Goal: Transaction & Acquisition: Book appointment/travel/reservation

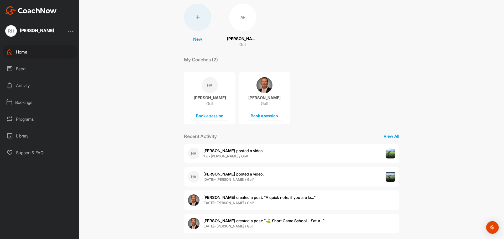
scroll to position [44, 0]
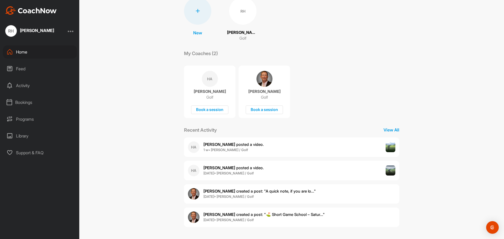
click at [26, 102] on div "Bookings" at bounding box center [40, 102] width 74 height 13
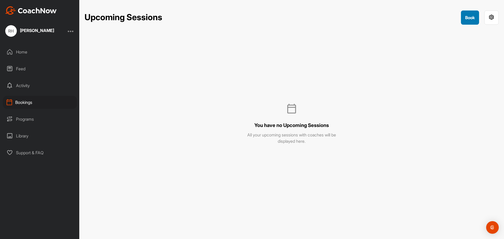
click at [471, 16] on button "Book" at bounding box center [470, 17] width 18 height 14
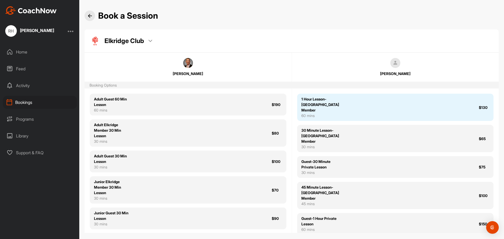
click at [351, 104] on div "1 Hour Lesson-[GEOGRAPHIC_DATA] Member 60 mins $130" at bounding box center [395, 107] width 197 height 27
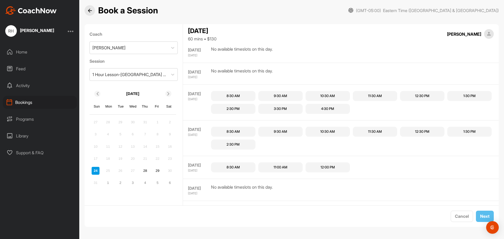
scroll to position [210, 0]
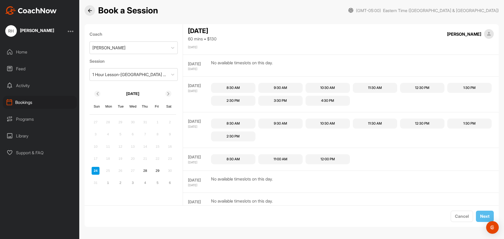
click at [167, 93] on icon at bounding box center [168, 93] width 3 height 3
click at [90, 9] on img at bounding box center [90, 11] width 4 height 4
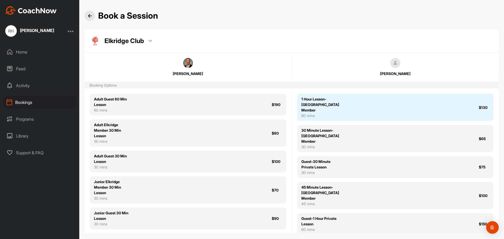
click at [336, 106] on div "1 Hour Lesson-[GEOGRAPHIC_DATA] Member" at bounding box center [320, 104] width 38 height 17
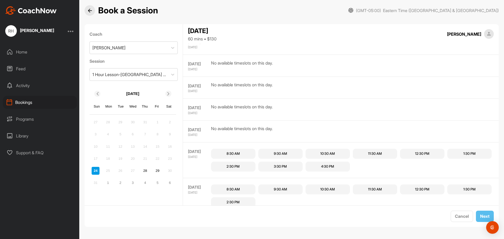
scroll to position [176, 0]
